Goal: Transaction & Acquisition: Download file/media

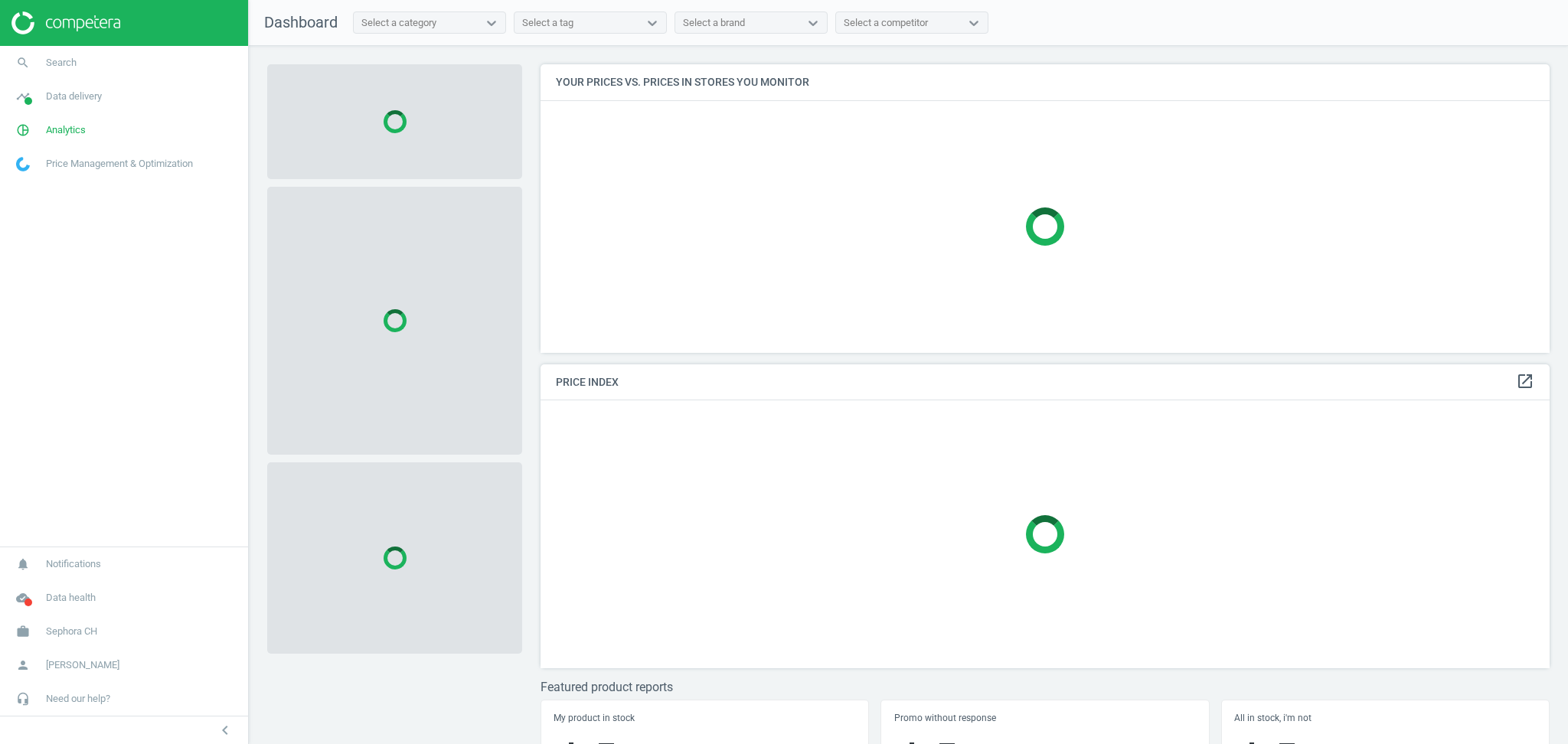
scroll to position [320, 1024]
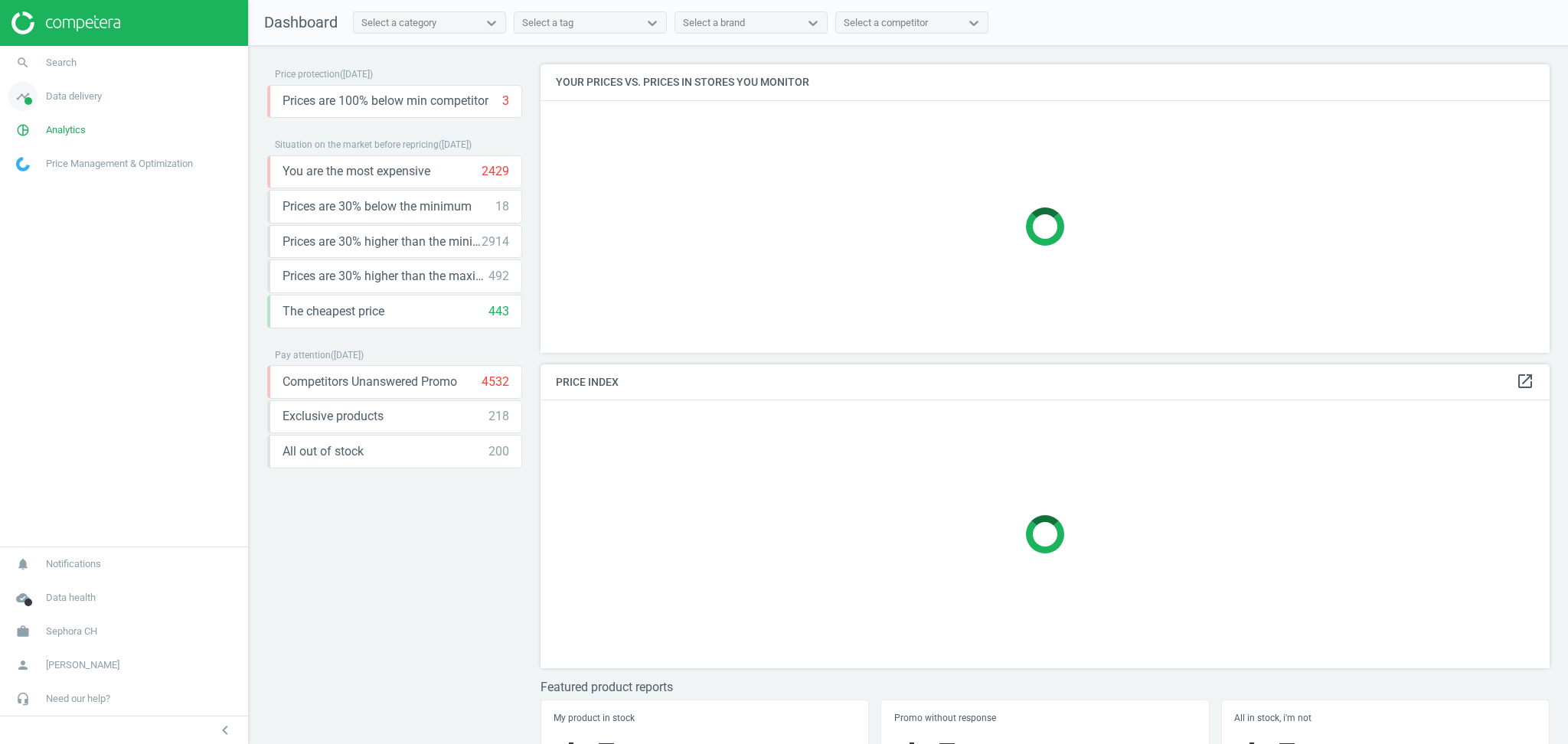
click at [60, 92] on span "Data delivery" at bounding box center [74, 97] width 56 height 14
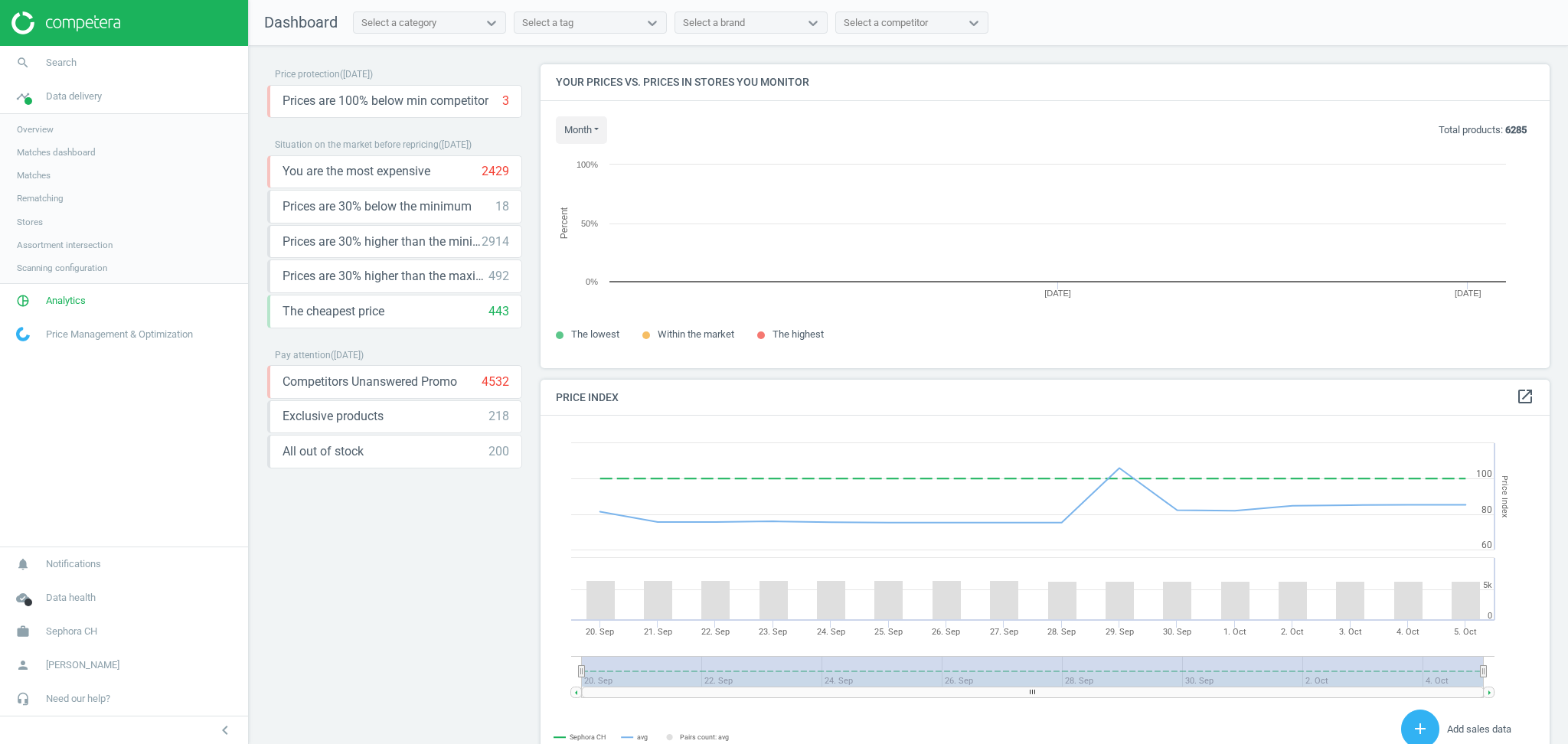
scroll to position [335, 1024]
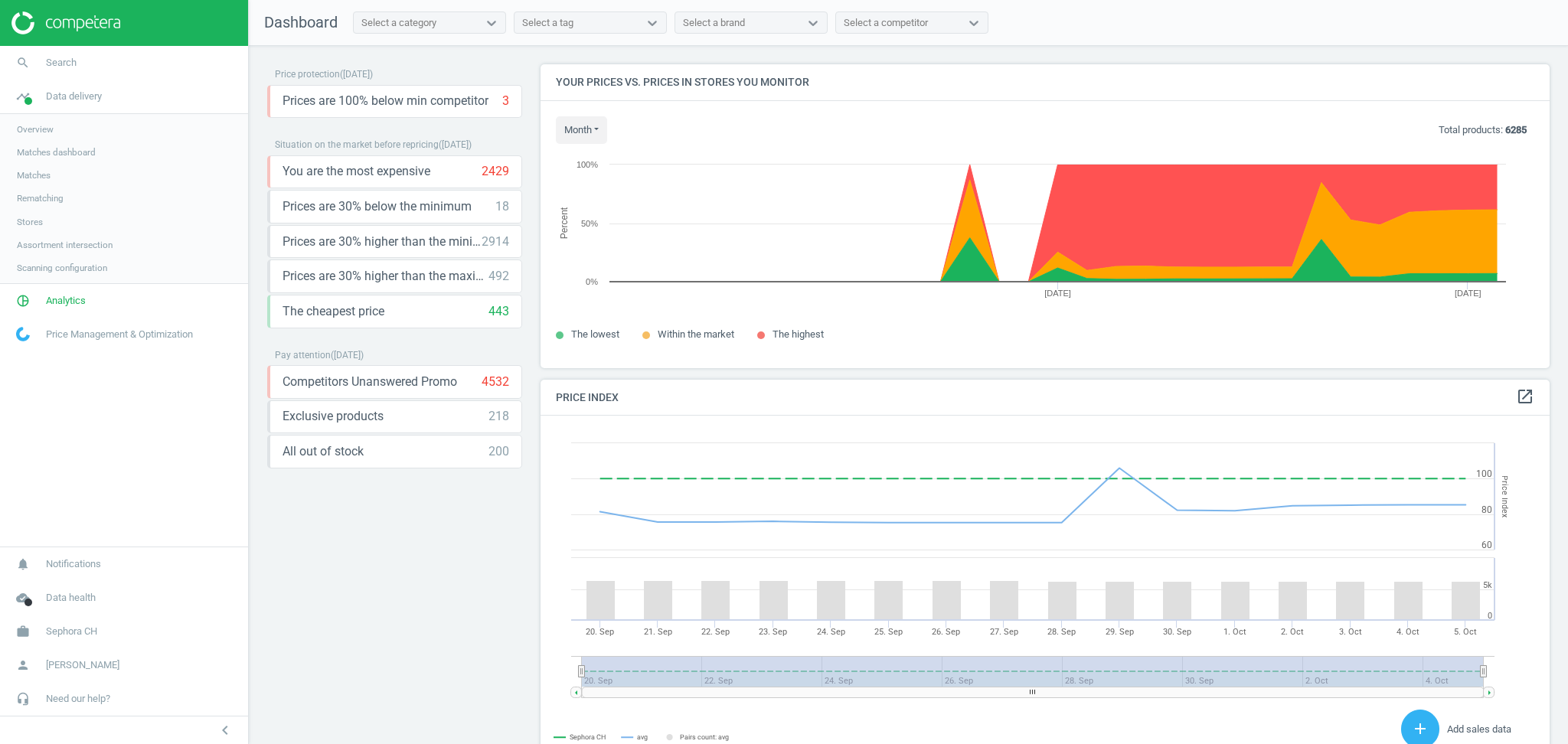
click at [68, 196] on link "Rematching" at bounding box center [123, 198] width 248 height 23
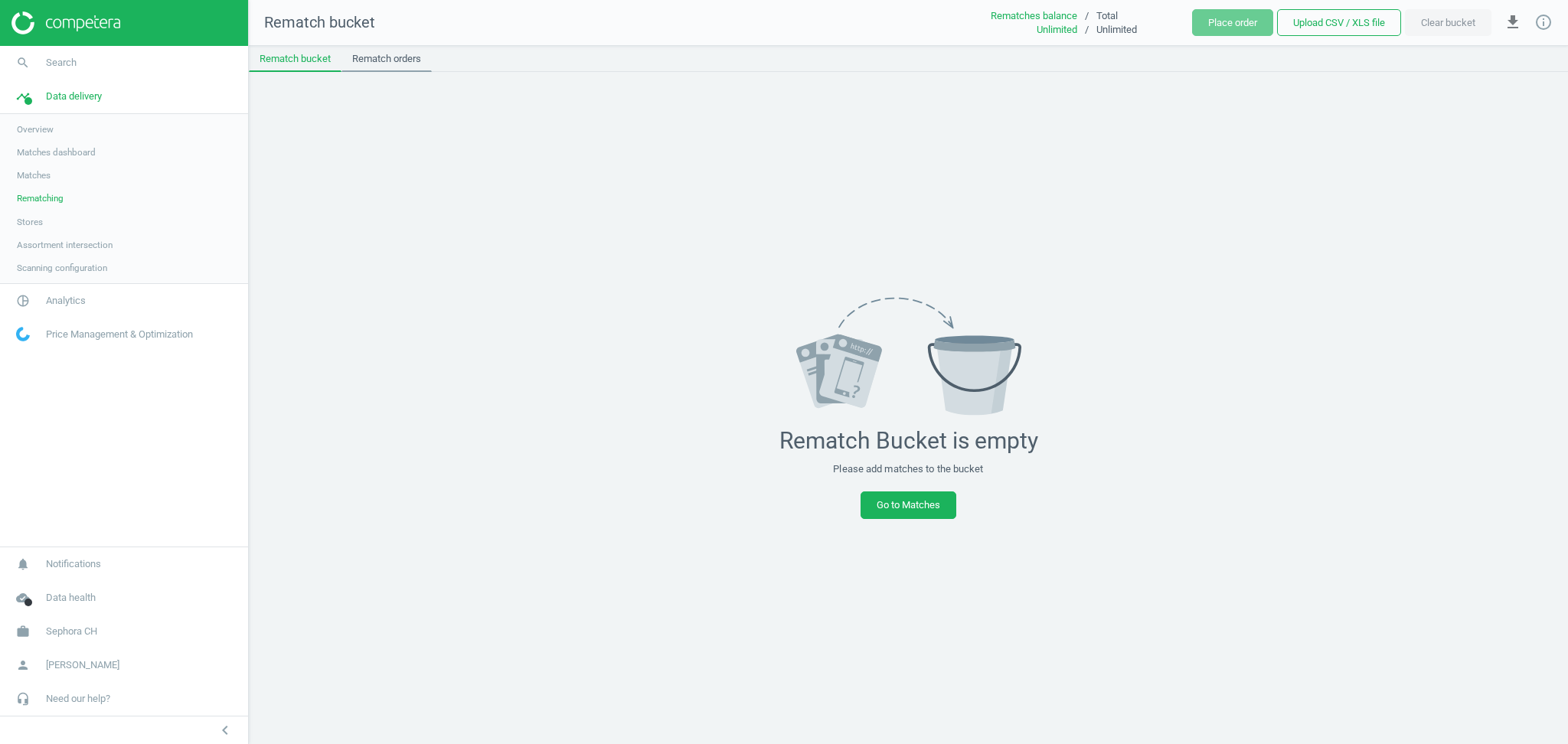
click at [395, 56] on link "Rematch orders" at bounding box center [386, 59] width 91 height 26
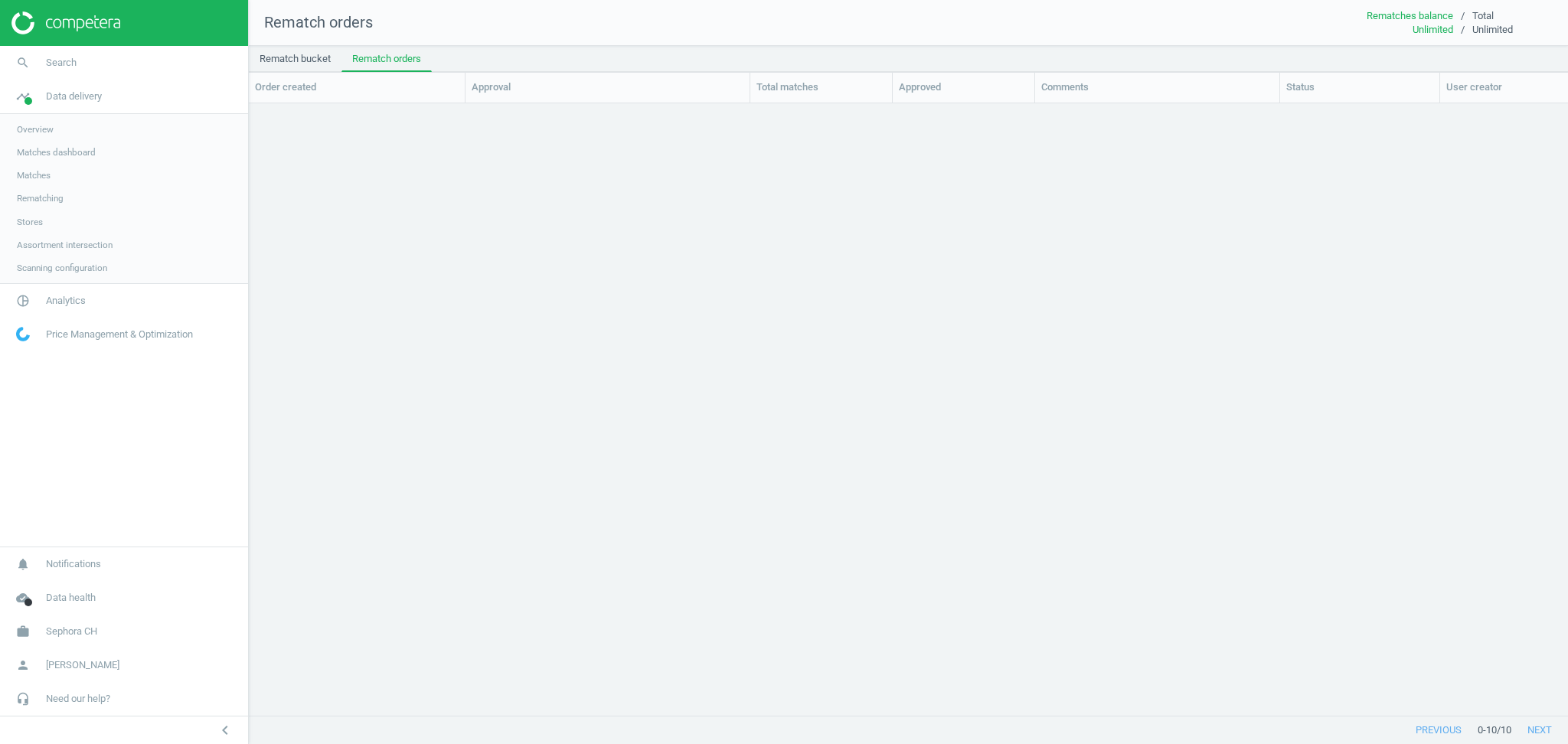
scroll to position [582, 1304]
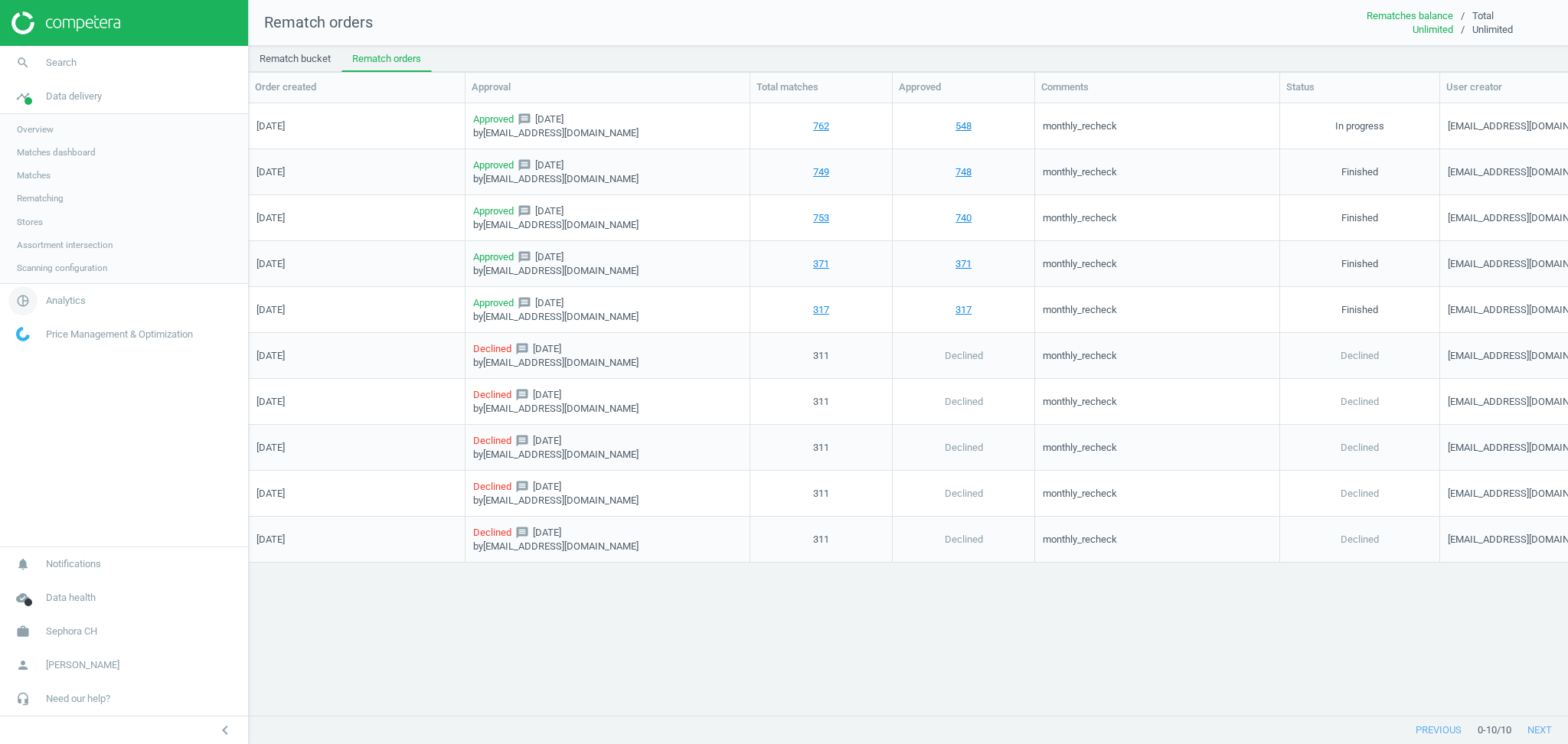
click at [80, 297] on span "Analytics" at bounding box center [66, 301] width 40 height 14
click at [58, 185] on link "Products" at bounding box center [123, 186] width 248 height 23
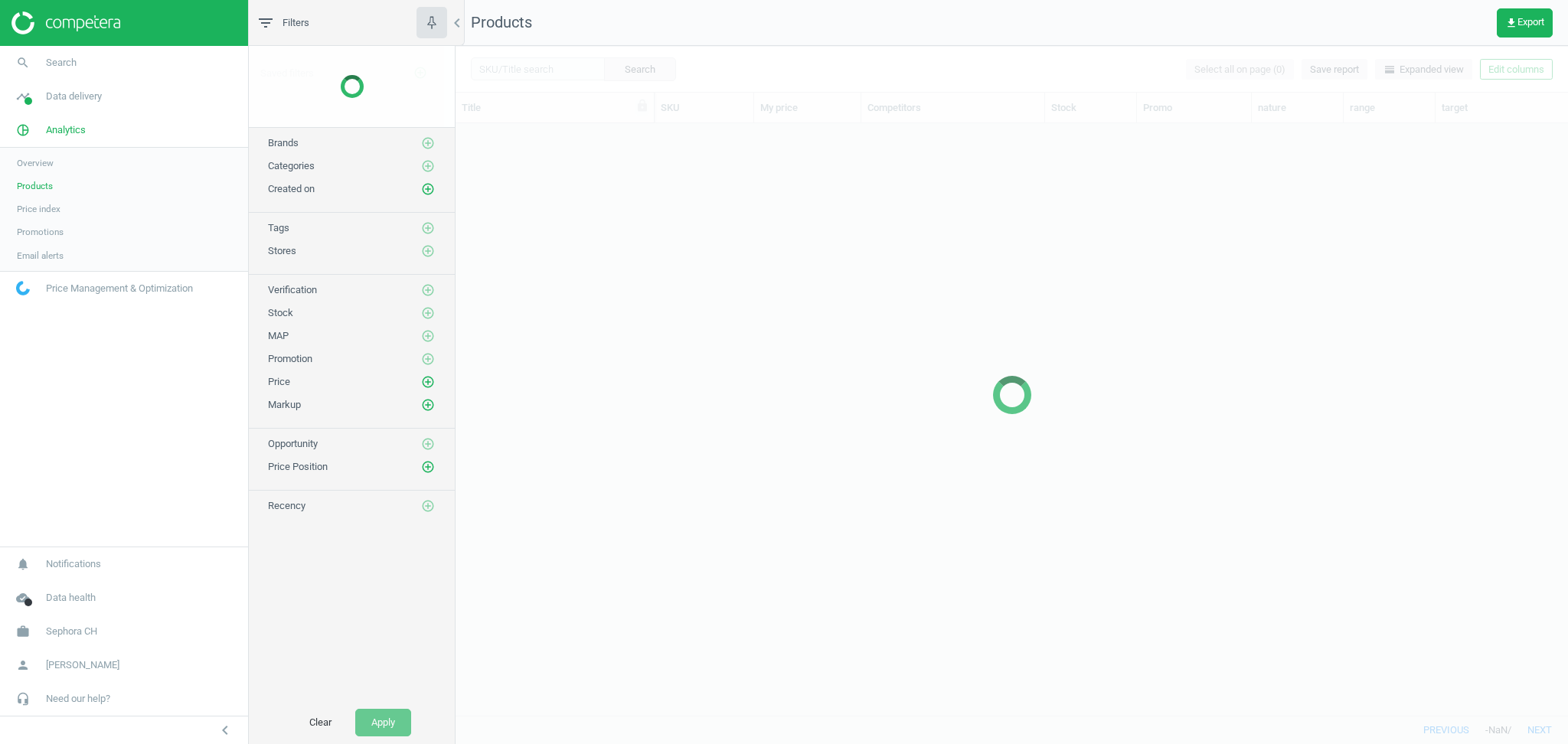
scroll to position [577, 1096]
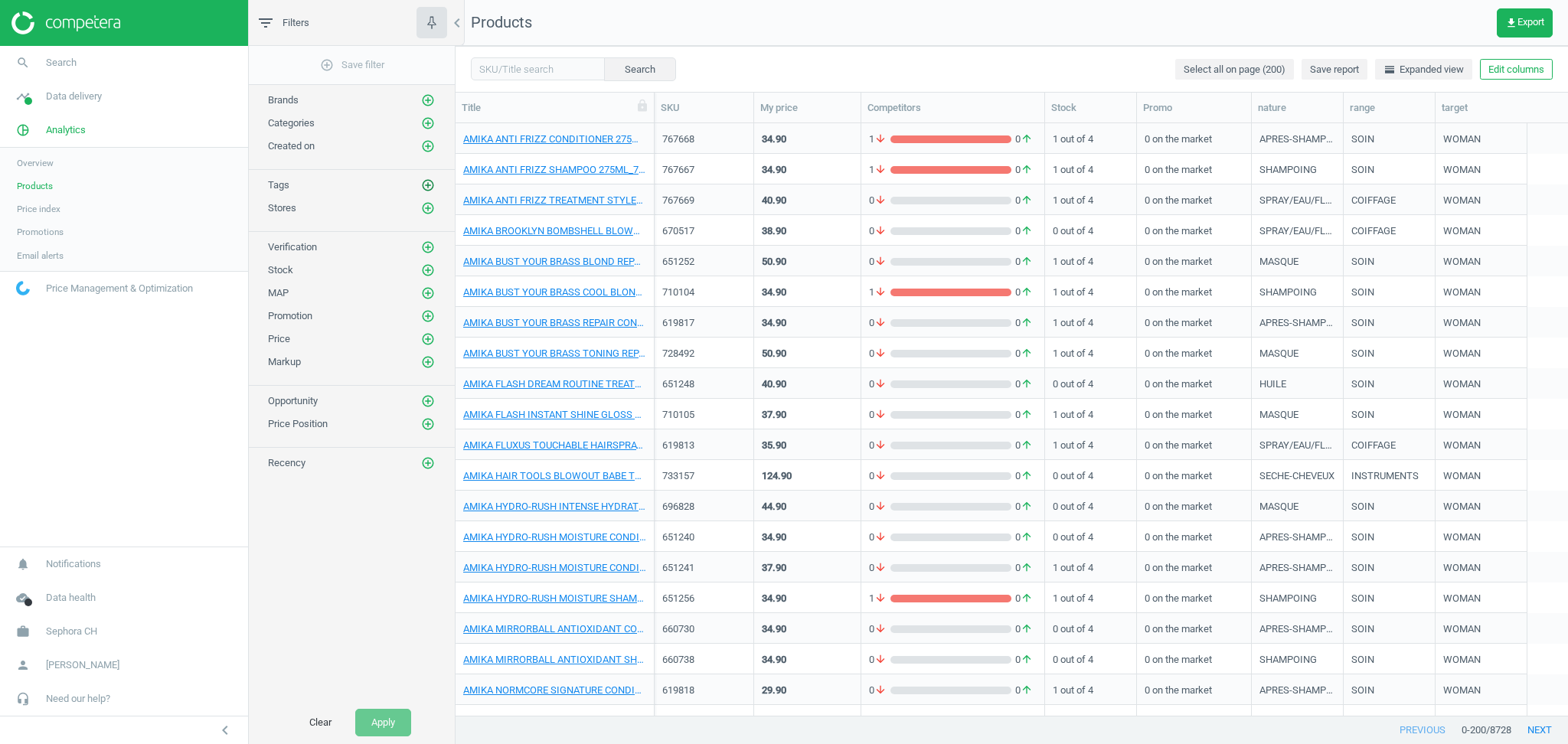
click at [429, 186] on icon "add_circle_outline" at bounding box center [428, 186] width 14 height 14
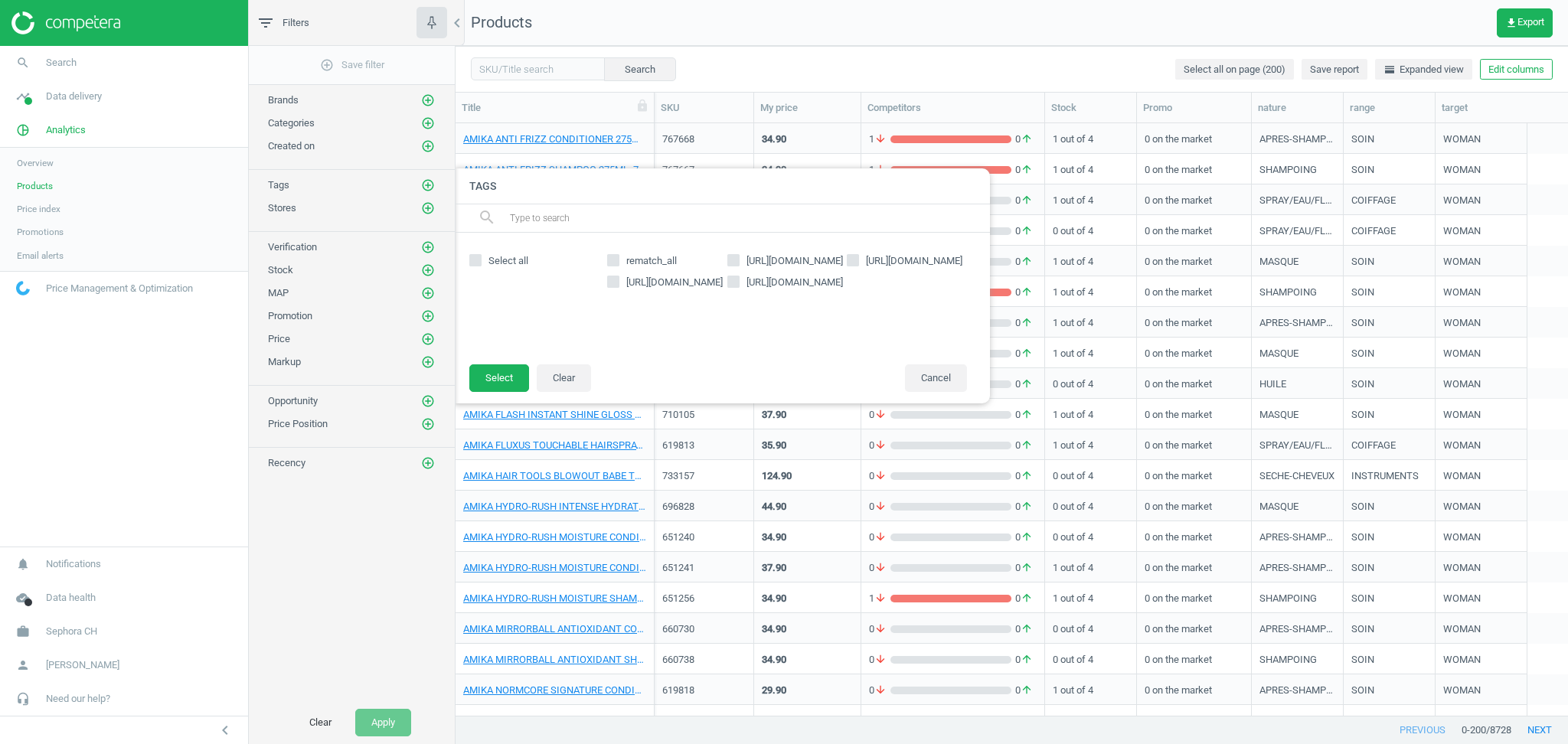
click at [507, 262] on span "Select all" at bounding box center [508, 261] width 46 height 14
click at [480, 262] on input "Select all" at bounding box center [474, 260] width 10 height 10
checkbox input "true"
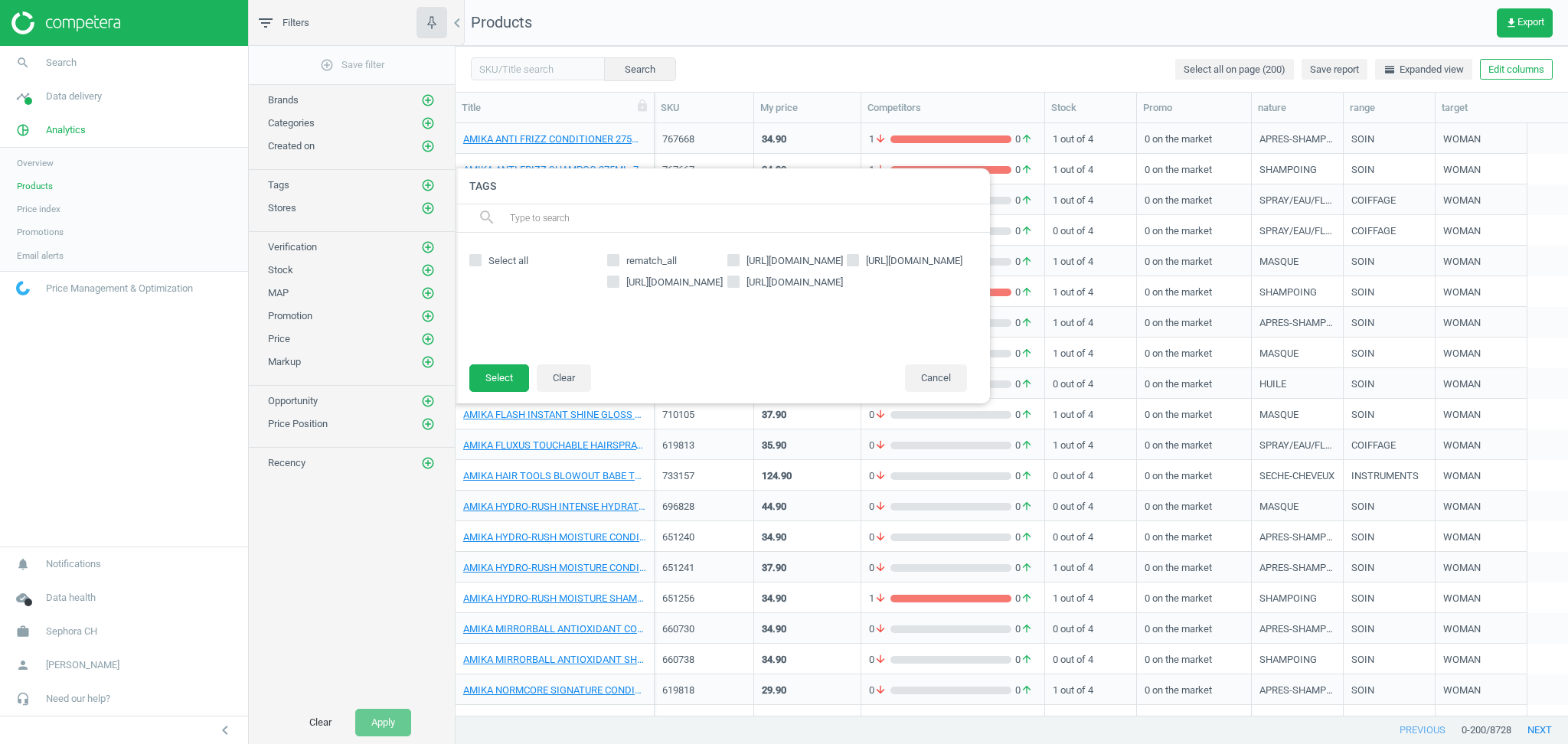
checkbox input "true"
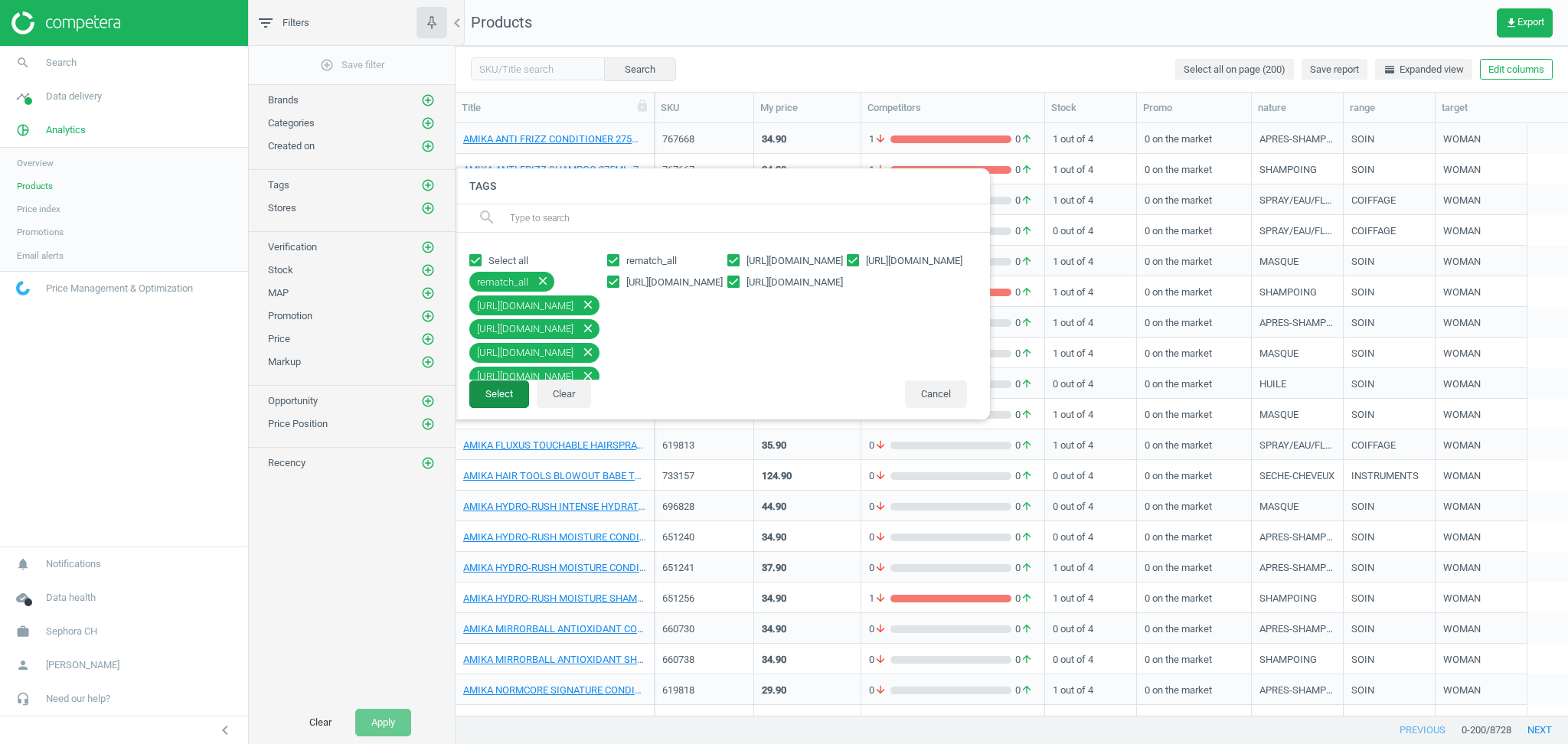
click at [497, 392] on button "Select" at bounding box center [498, 393] width 60 height 28
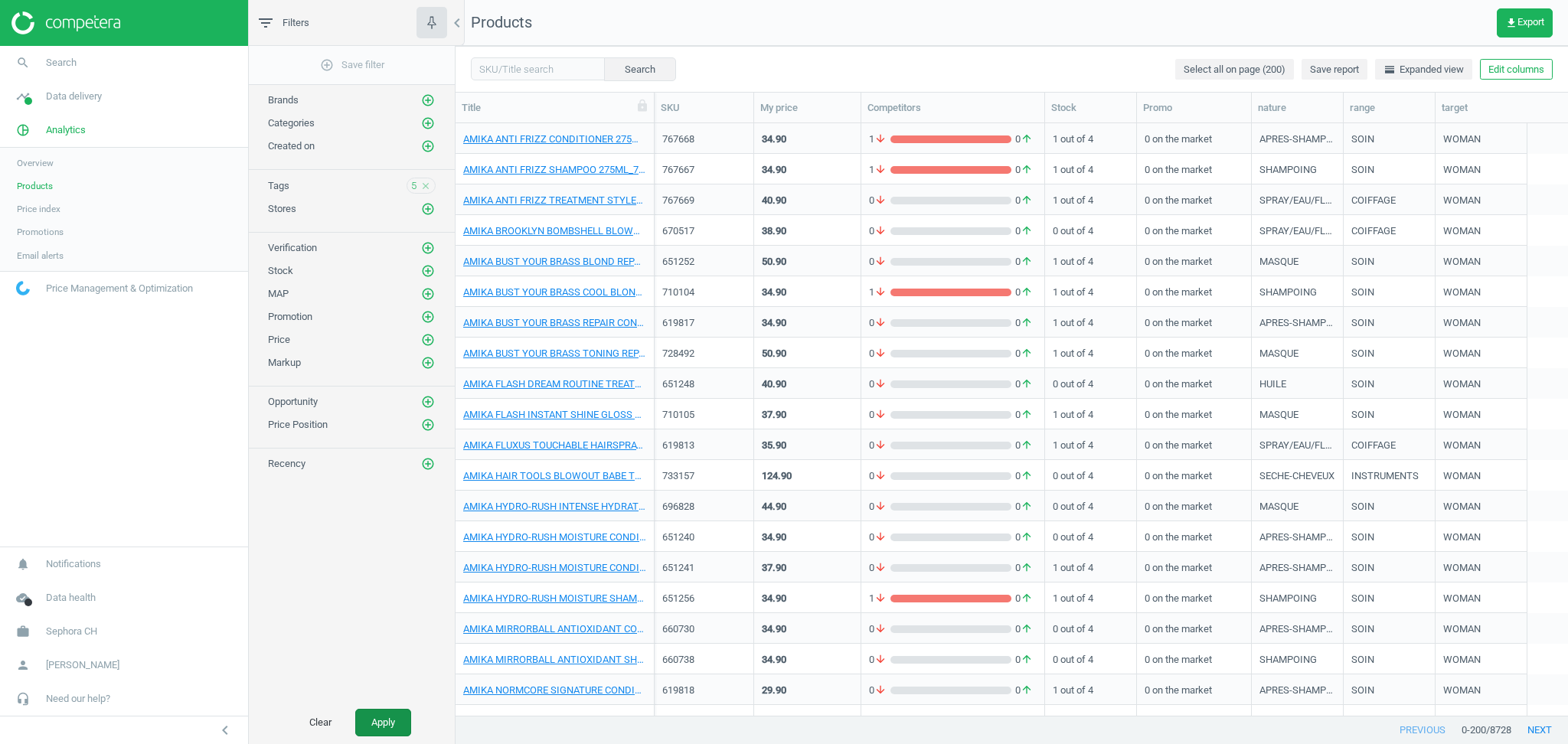
click at [394, 724] on button "Apply" at bounding box center [383, 722] width 56 height 28
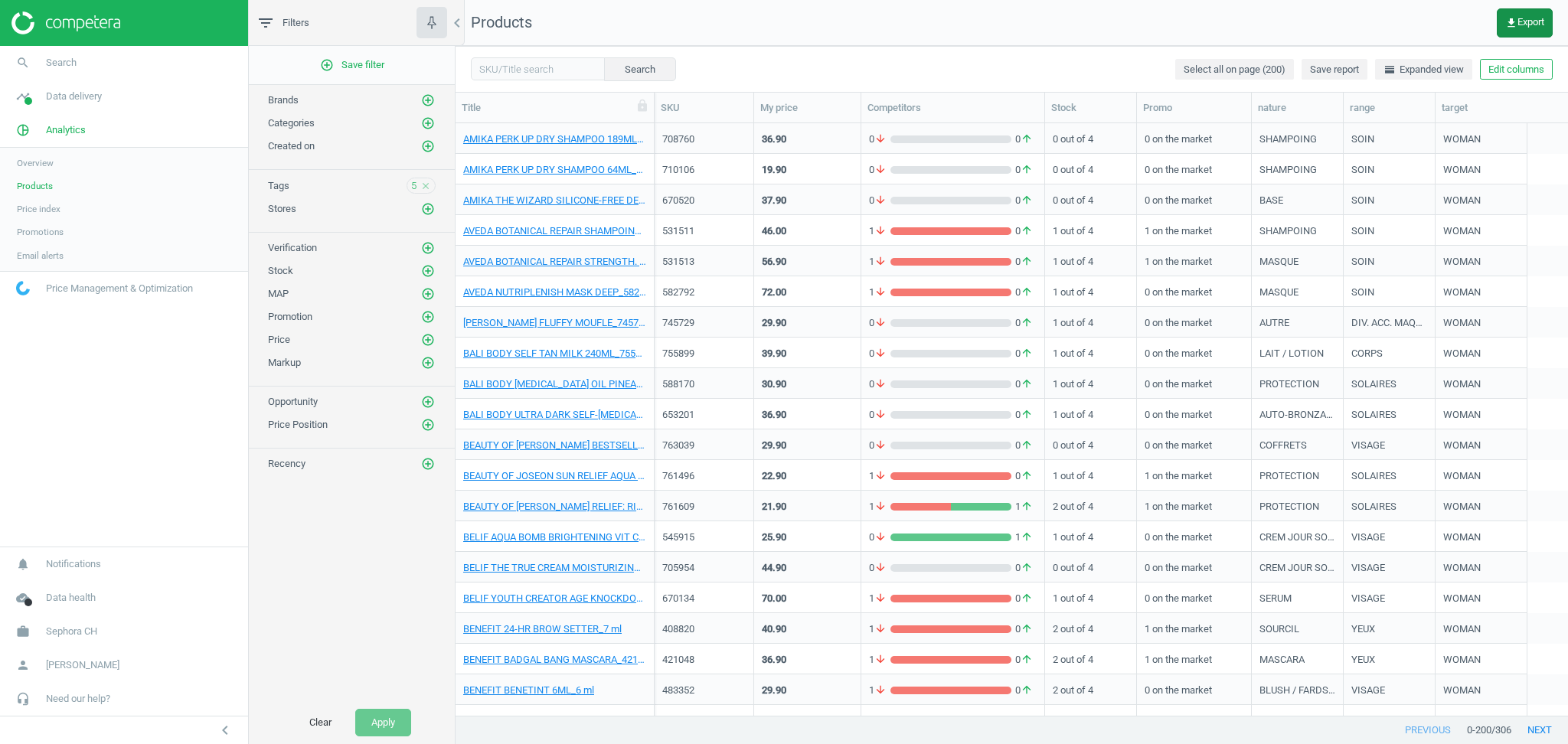
click at [1527, 20] on span "get_app Export" at bounding box center [1524, 23] width 39 height 12
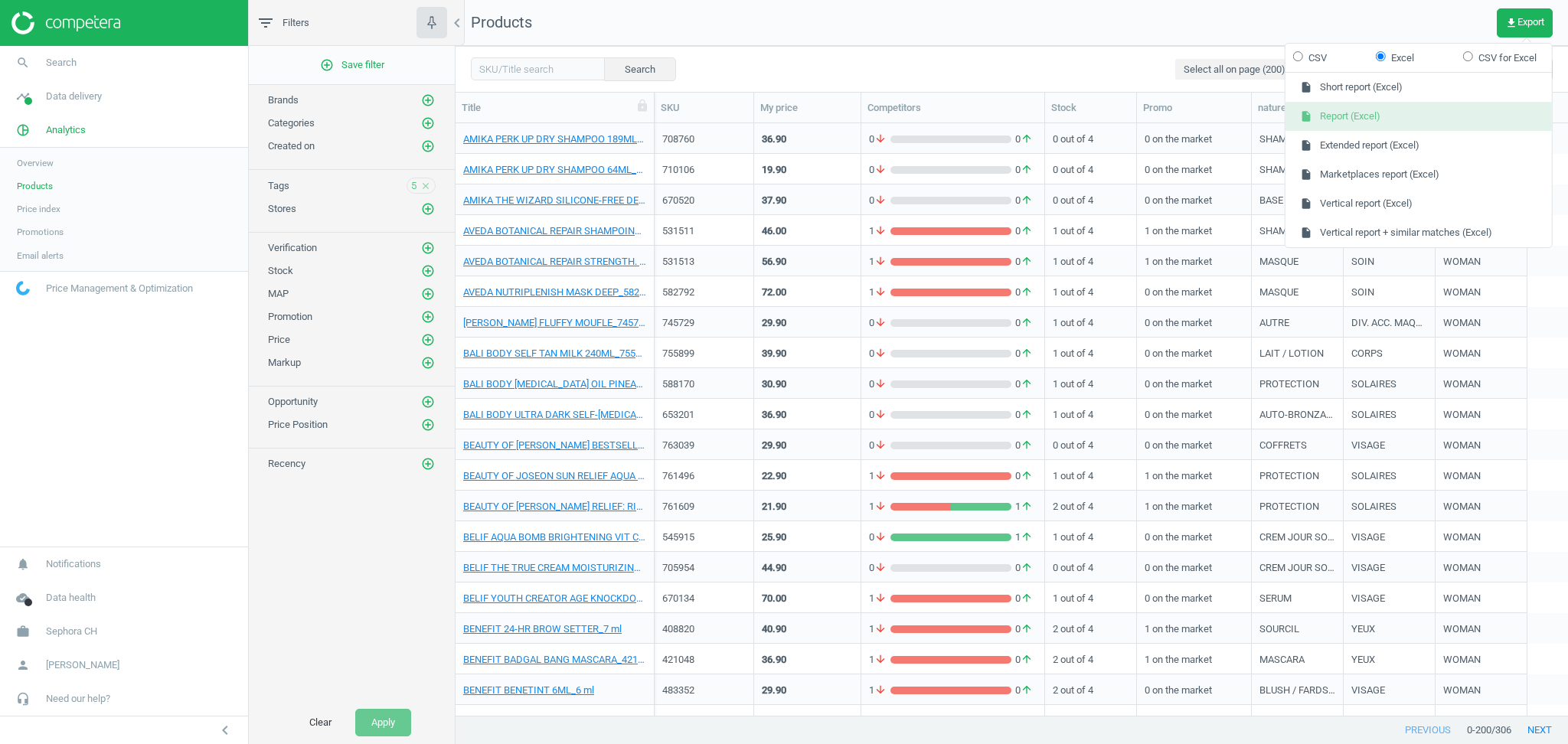
click at [1367, 121] on button "insert_drive_file Report (Excel)" at bounding box center [1419, 116] width 267 height 29
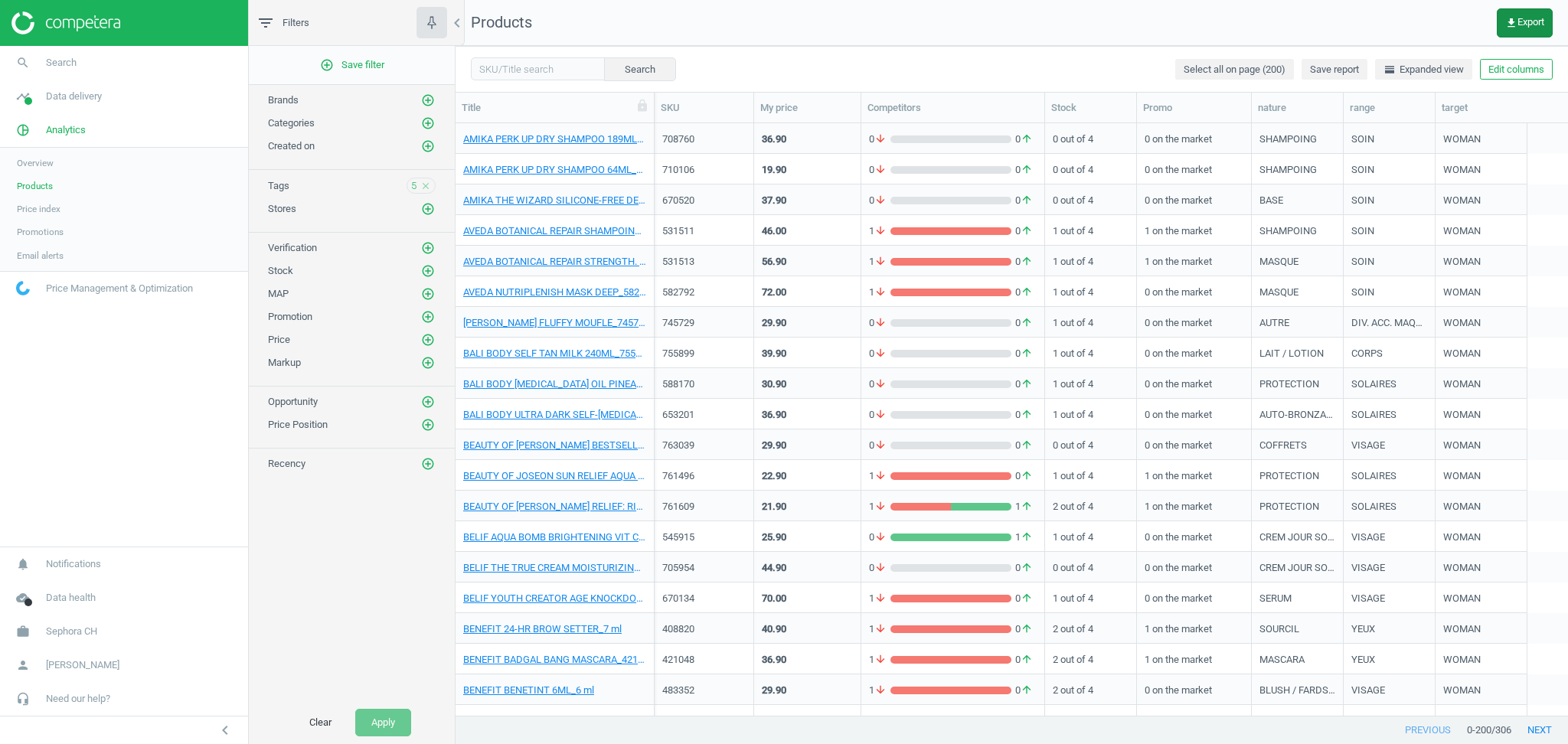
click at [1521, 25] on span "get_app Export" at bounding box center [1524, 23] width 39 height 12
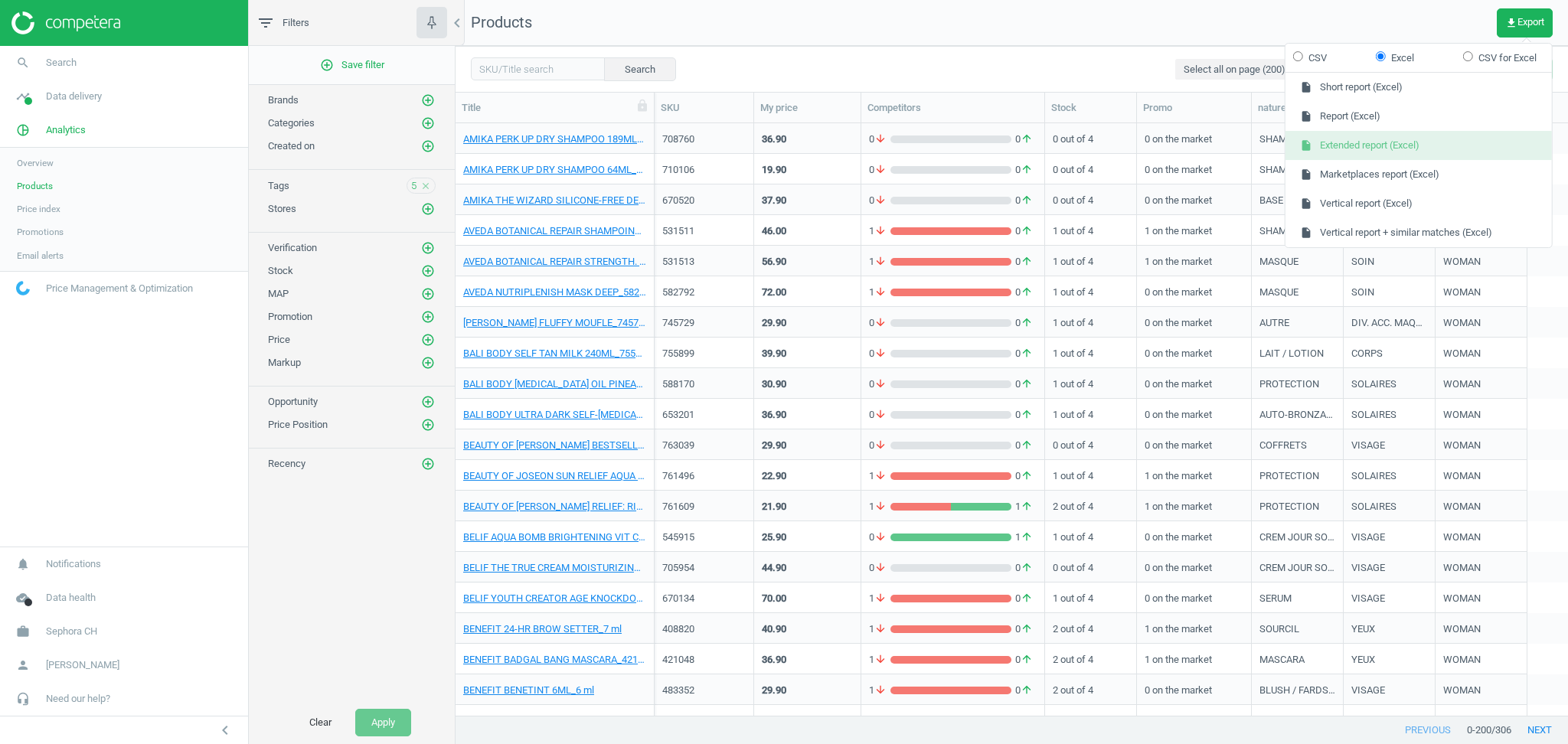
click at [1382, 147] on button "insert_drive_file Extended report (Excel)" at bounding box center [1419, 145] width 267 height 29
